Goal: Task Accomplishment & Management: Manage account settings

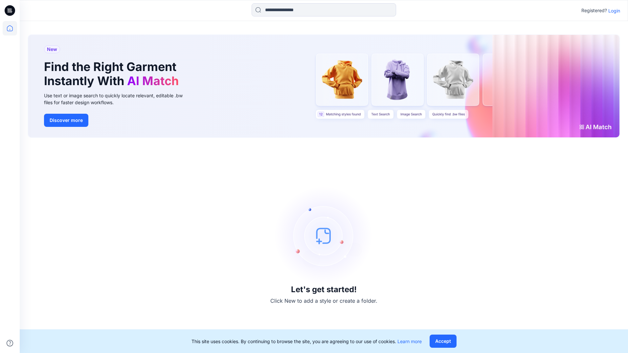
drag, startPoint x: 444, startPoint y: 343, endPoint x: 466, endPoint y: 346, distance: 21.2
click at [444, 343] on button "Accept" at bounding box center [442, 340] width 27 height 13
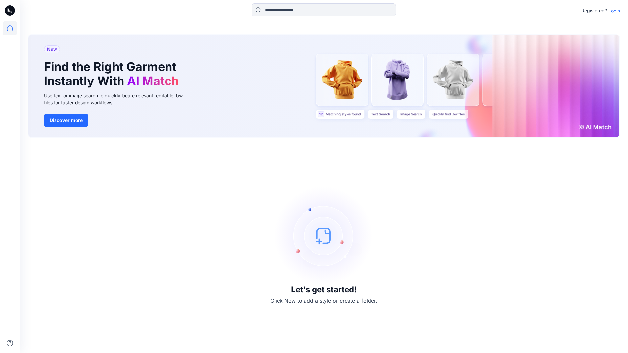
click at [309, 271] on img at bounding box center [323, 235] width 98 height 98
click at [340, 294] on h3 "Let's get started!" at bounding box center [324, 289] width 66 height 9
click at [613, 11] on p "Login" at bounding box center [614, 10] width 12 height 7
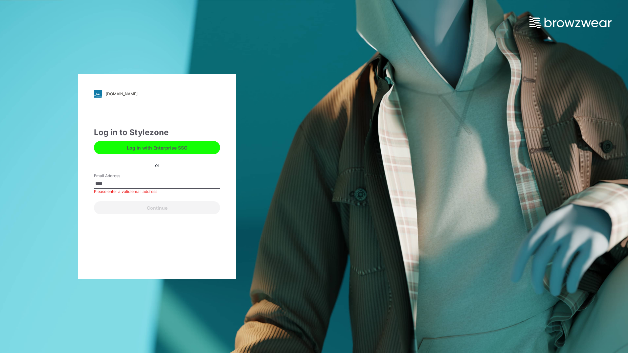
type input "**********"
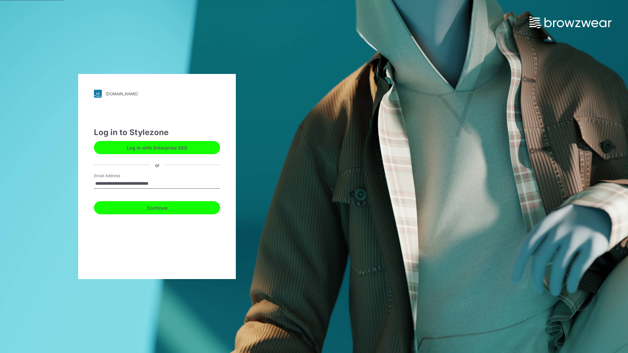
click at [139, 209] on button "Continue" at bounding box center [157, 207] width 126 height 13
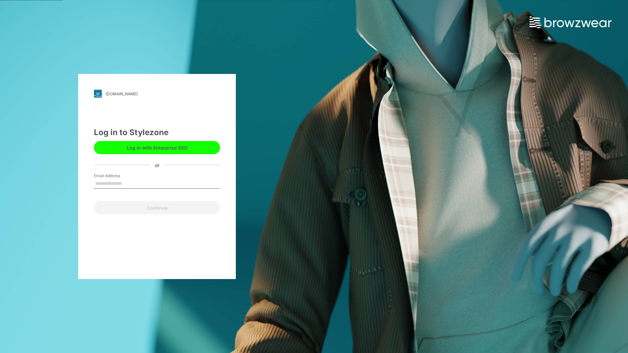
click at [172, 146] on button "Log in with Enterprise SSO" at bounding box center [157, 147] width 126 height 13
